Goal: Obtain resource: Obtain resource

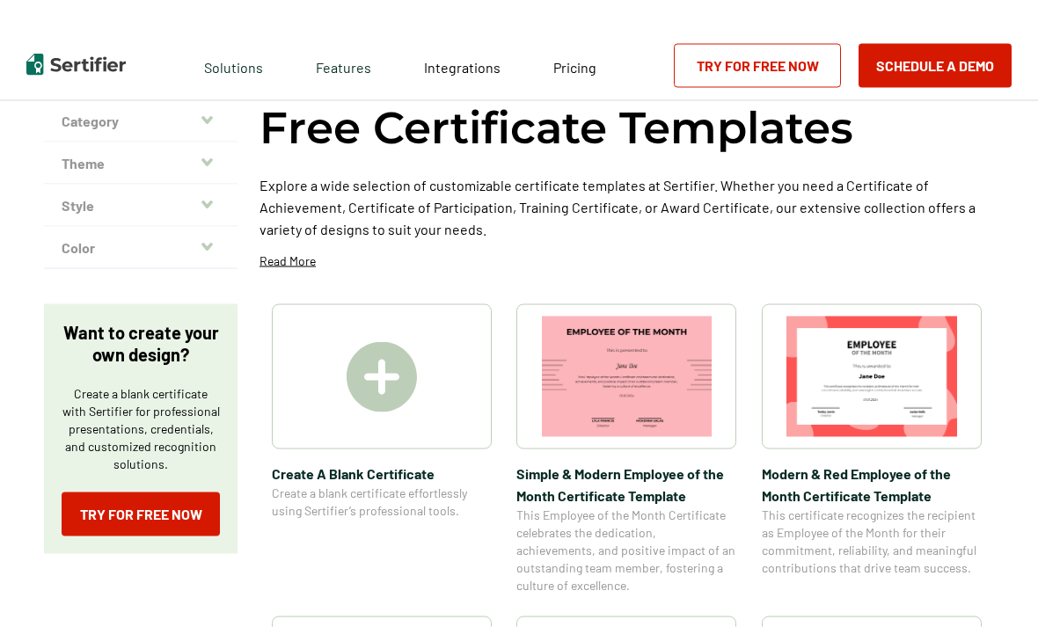
scroll to position [62, 0]
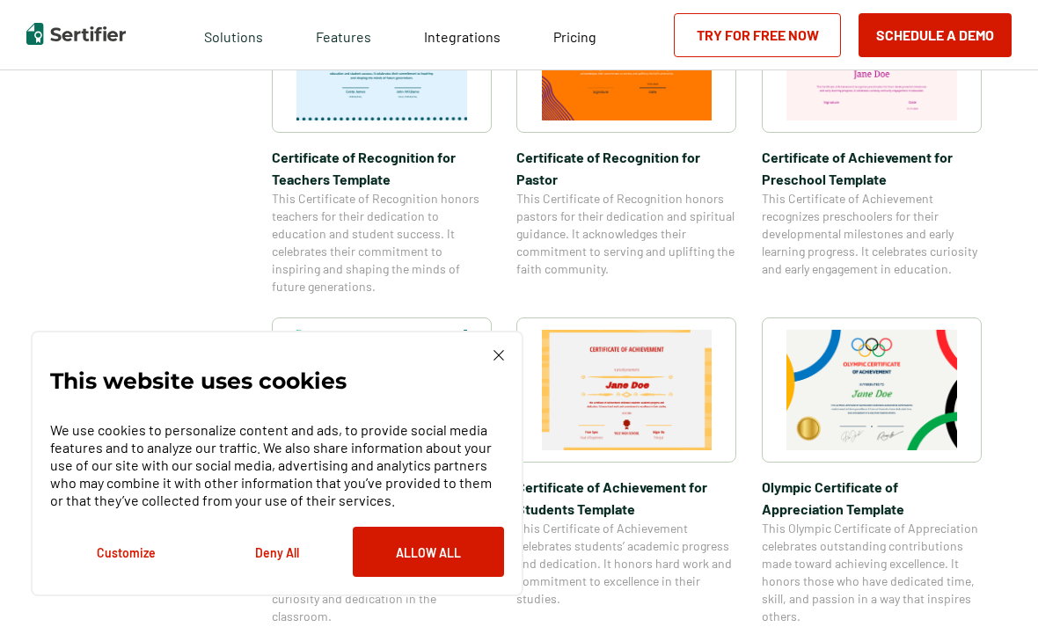
click at [498, 361] on img at bounding box center [498, 355] width 11 height 11
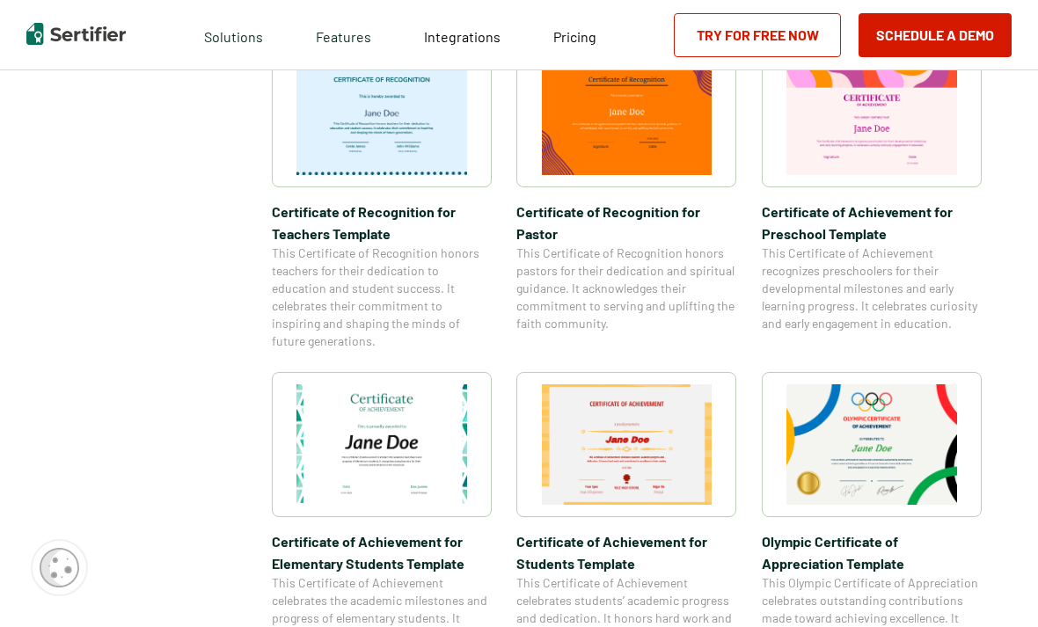
scroll to position [946, 0]
click at [854, 455] on img at bounding box center [871, 443] width 171 height 120
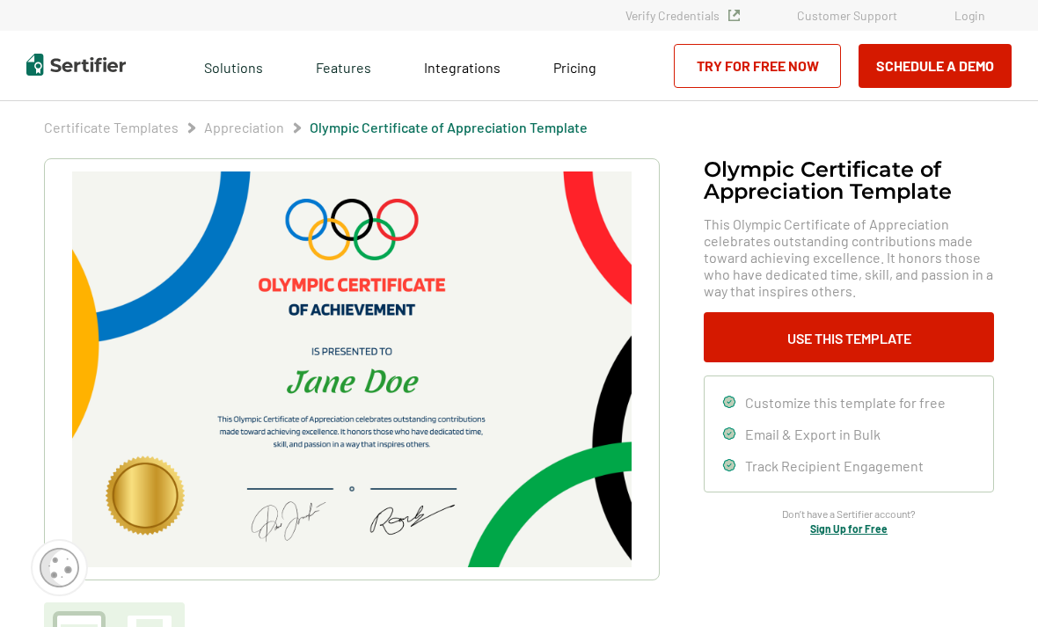
click at [867, 344] on button "Use This Template" at bounding box center [849, 337] width 290 height 50
click at [862, 318] on button "Use This Template" at bounding box center [849, 337] width 290 height 50
